Goal: Task Accomplishment & Management: Manage account settings

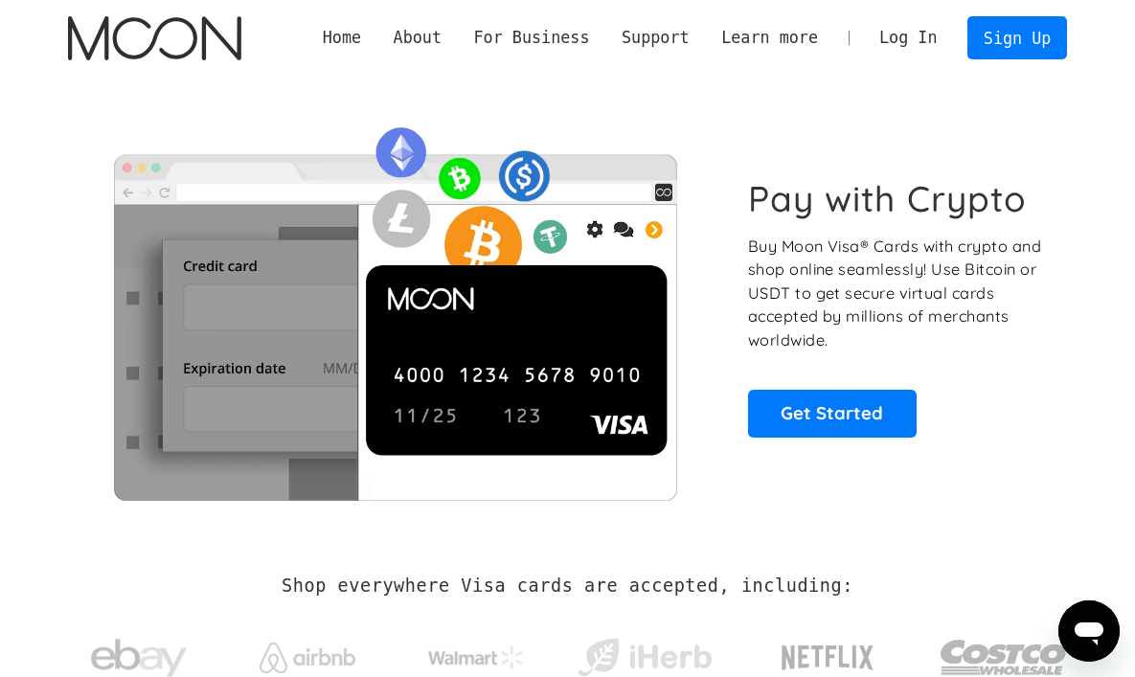
click at [927, 45] on link "Log In" at bounding box center [908, 38] width 90 height 42
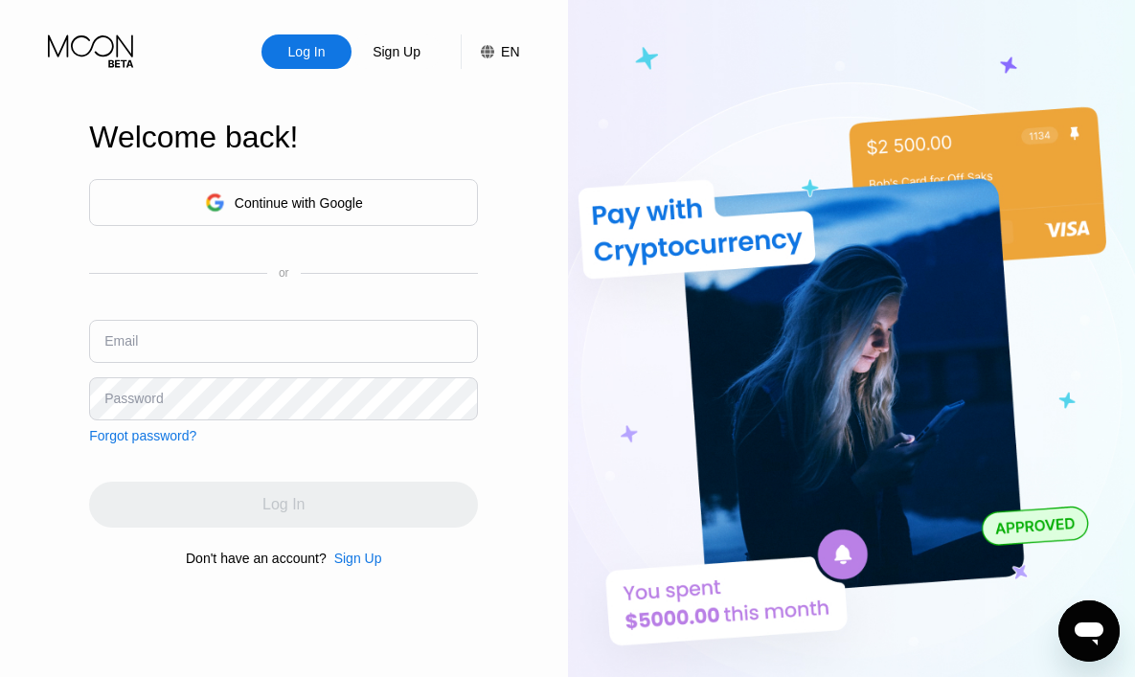
click at [300, 204] on div "Continue with Google" at bounding box center [299, 202] width 128 height 15
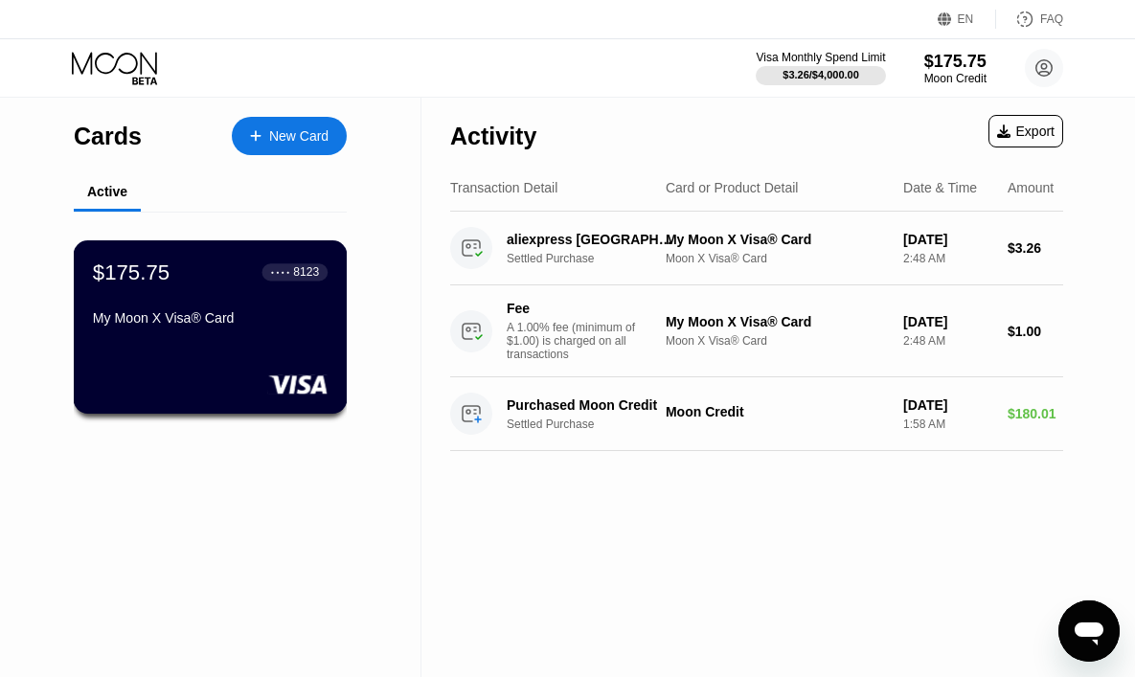
click at [277, 317] on div "My Moon X Visa® Card" at bounding box center [210, 317] width 235 height 15
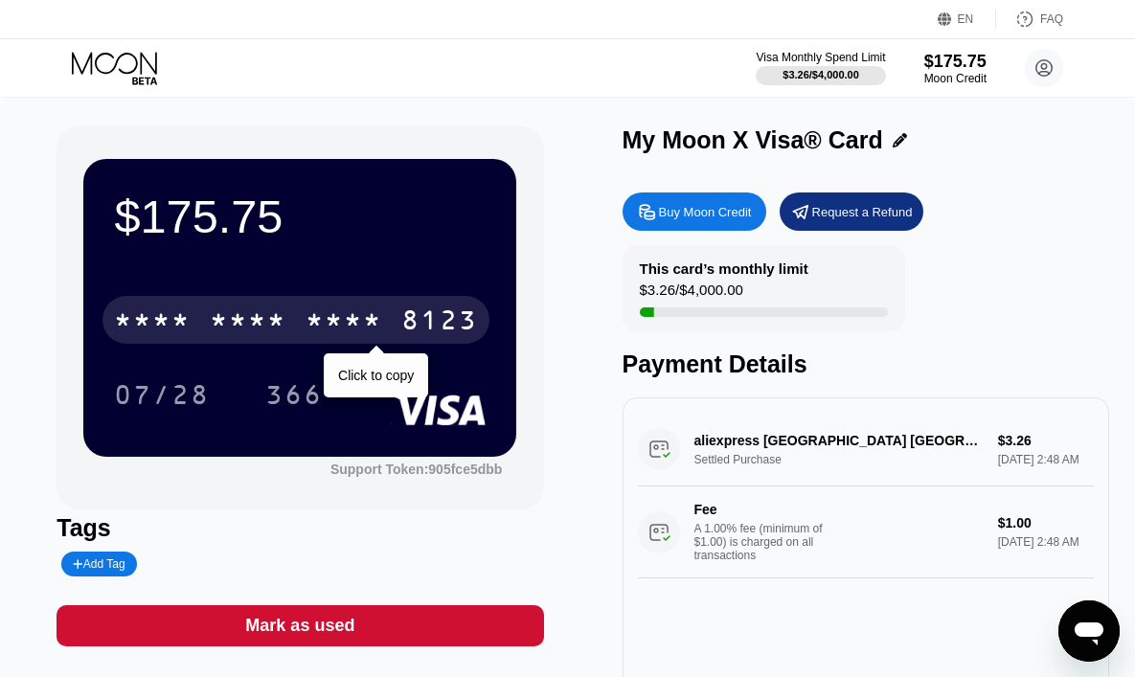
click at [405, 329] on div "8123" at bounding box center [439, 322] width 77 height 31
click at [296, 341] on div "[CREDIT_CARD_NUMBER]" at bounding box center [295, 320] width 387 height 48
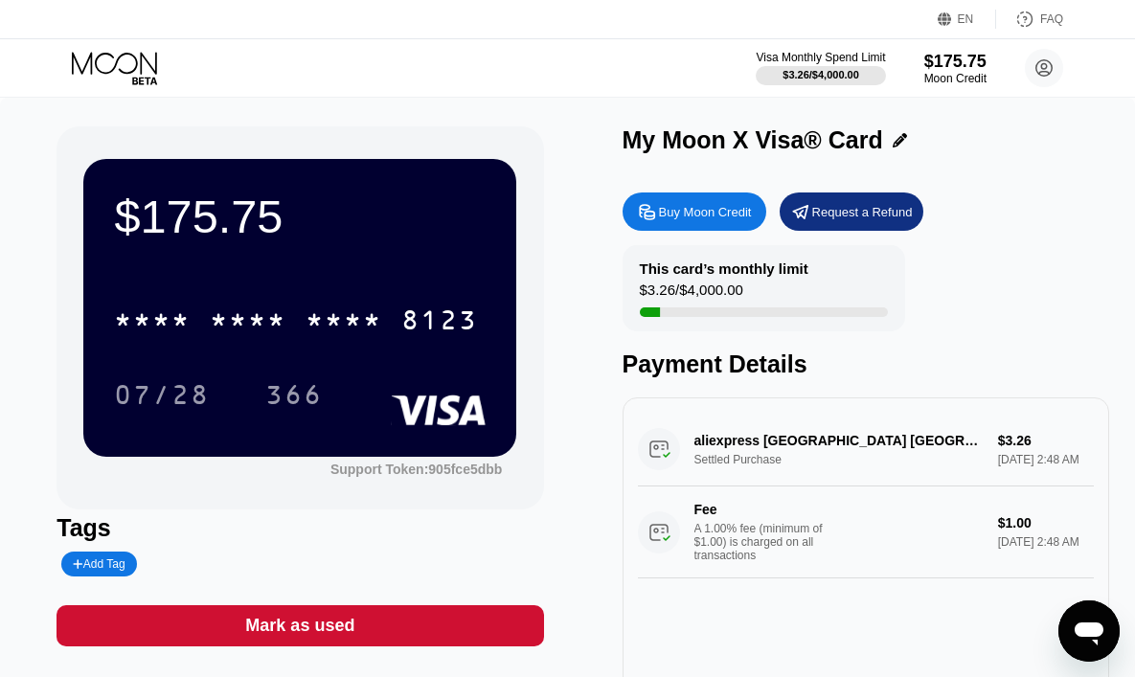
drag, startPoint x: 80, startPoint y: 421, endPoint x: 205, endPoint y: 404, distance: 125.7
click at [81, 421] on div "$175.75 * * * * * * * * * * * * 8123 07/28 366 Support Token: 905fce5dbb" at bounding box center [300, 317] width 486 height 383
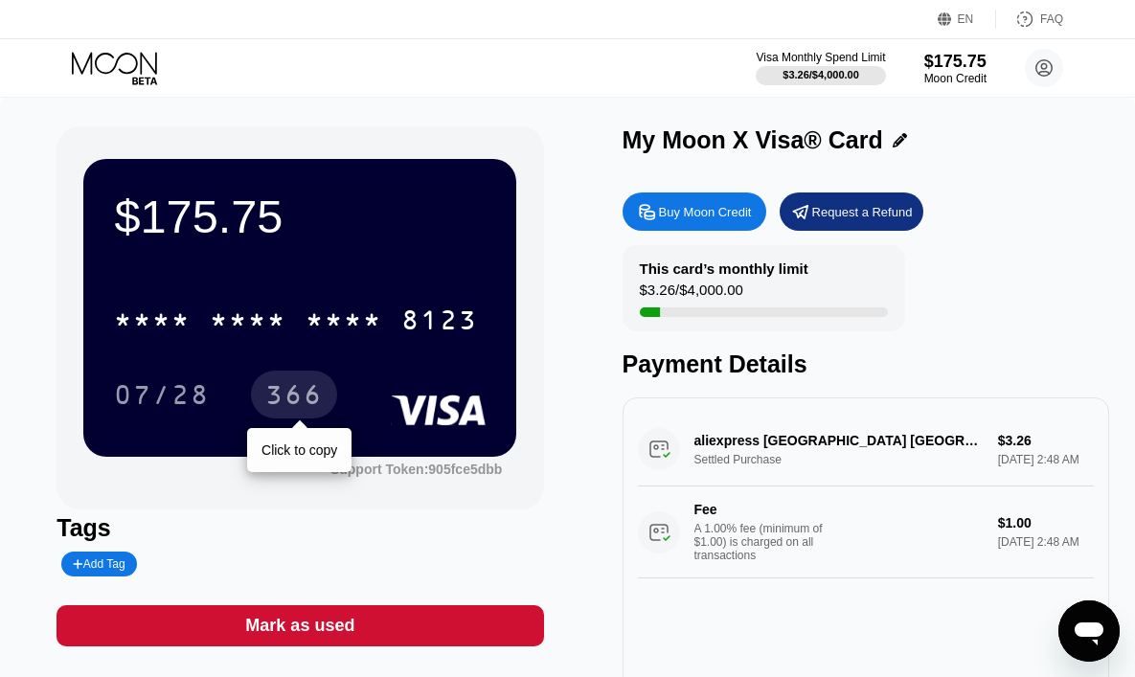
click at [297, 403] on div "366" at bounding box center [293, 397] width 57 height 31
